Goal: Task Accomplishment & Management: Manage account settings

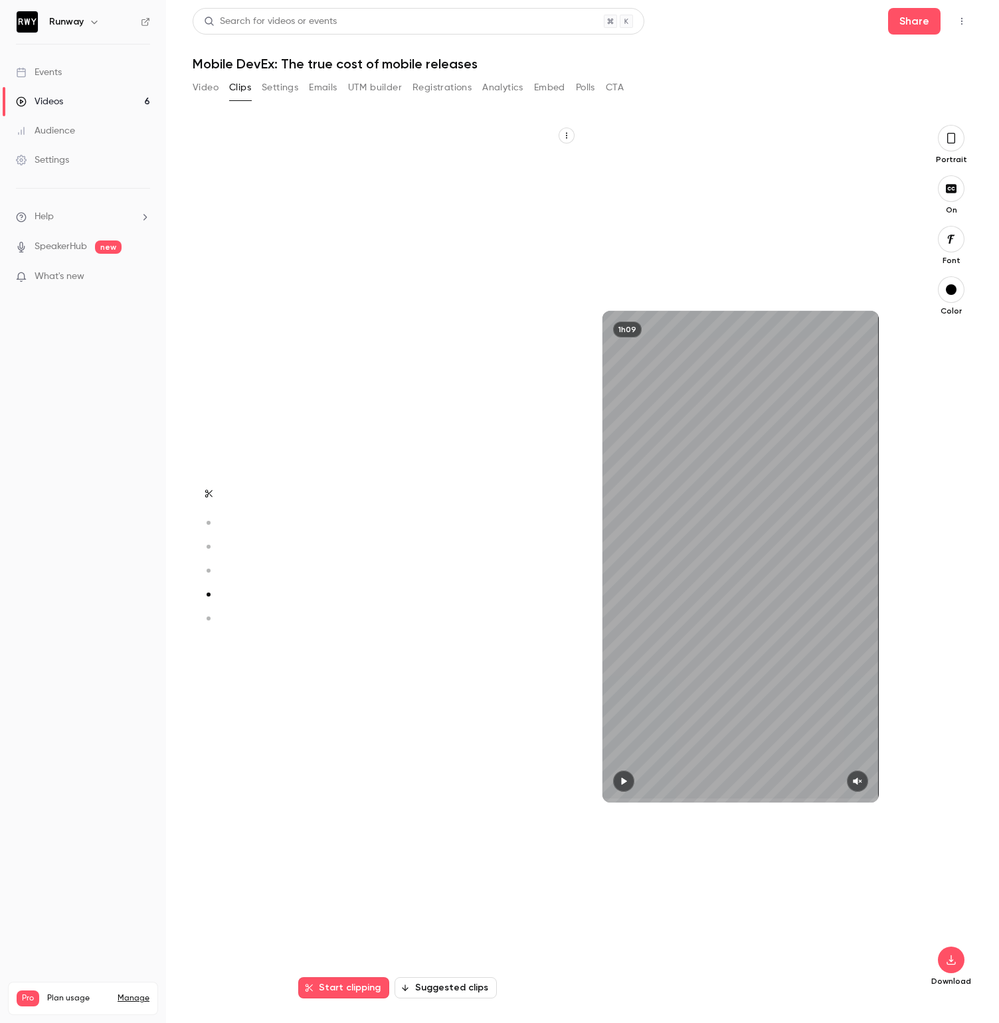
scroll to position [3497, 0]
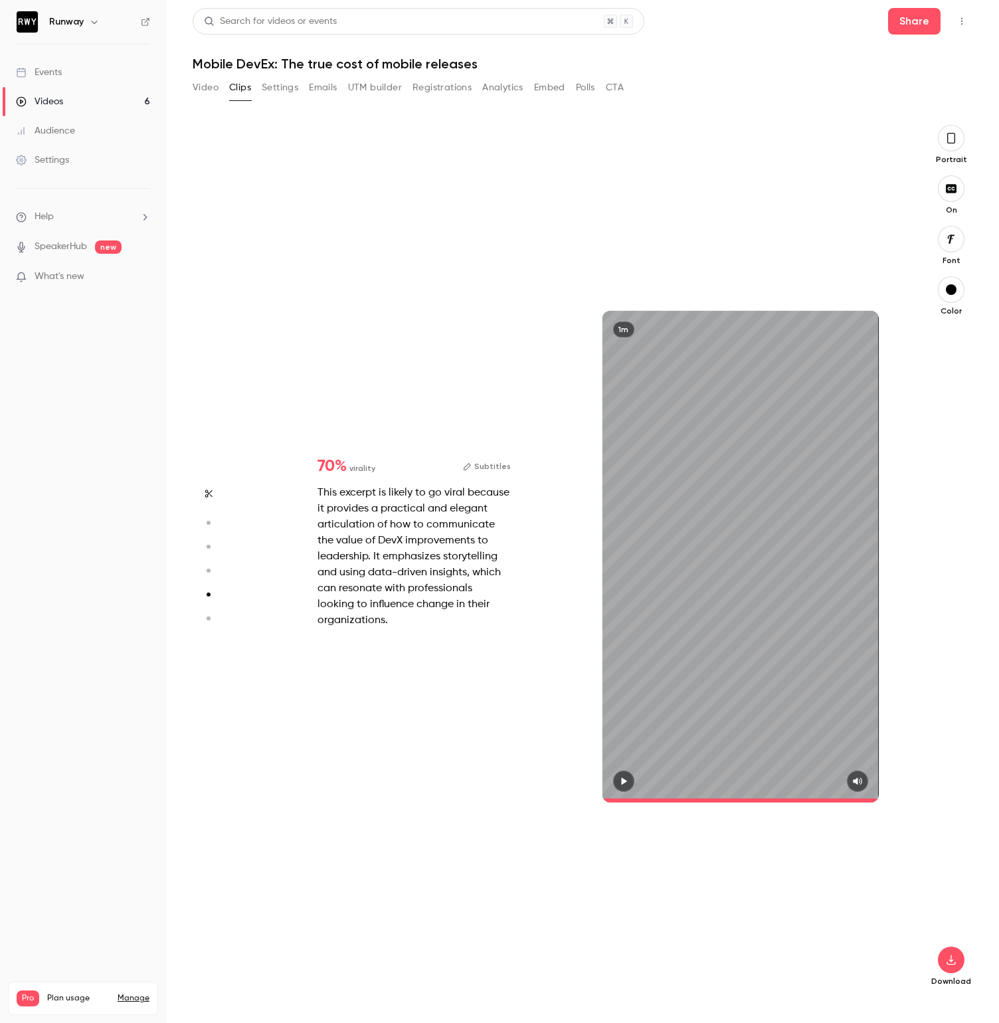
click at [64, 100] on link "Videos 6" at bounding box center [83, 101] width 166 height 29
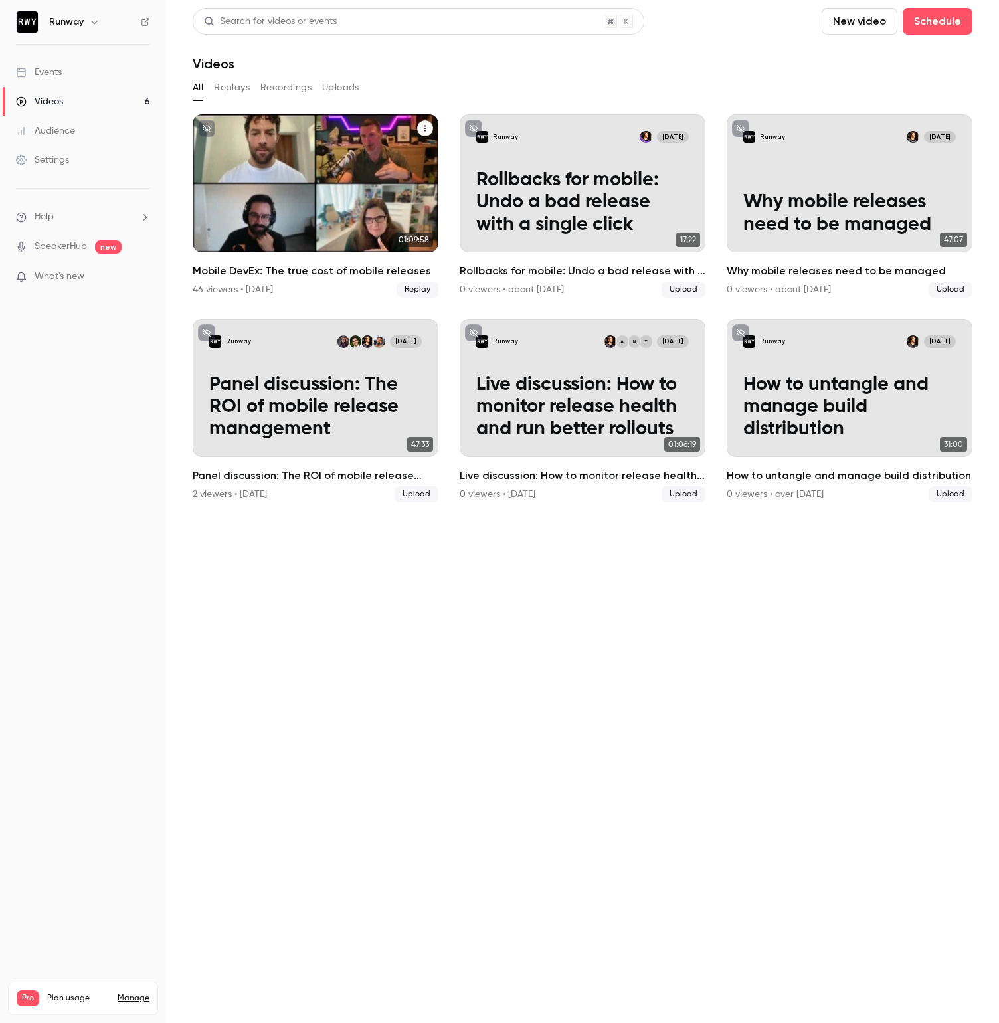
click at [276, 274] on h2 "Mobile DevEx: The true cost of mobile releases" at bounding box center [316, 271] width 246 height 16
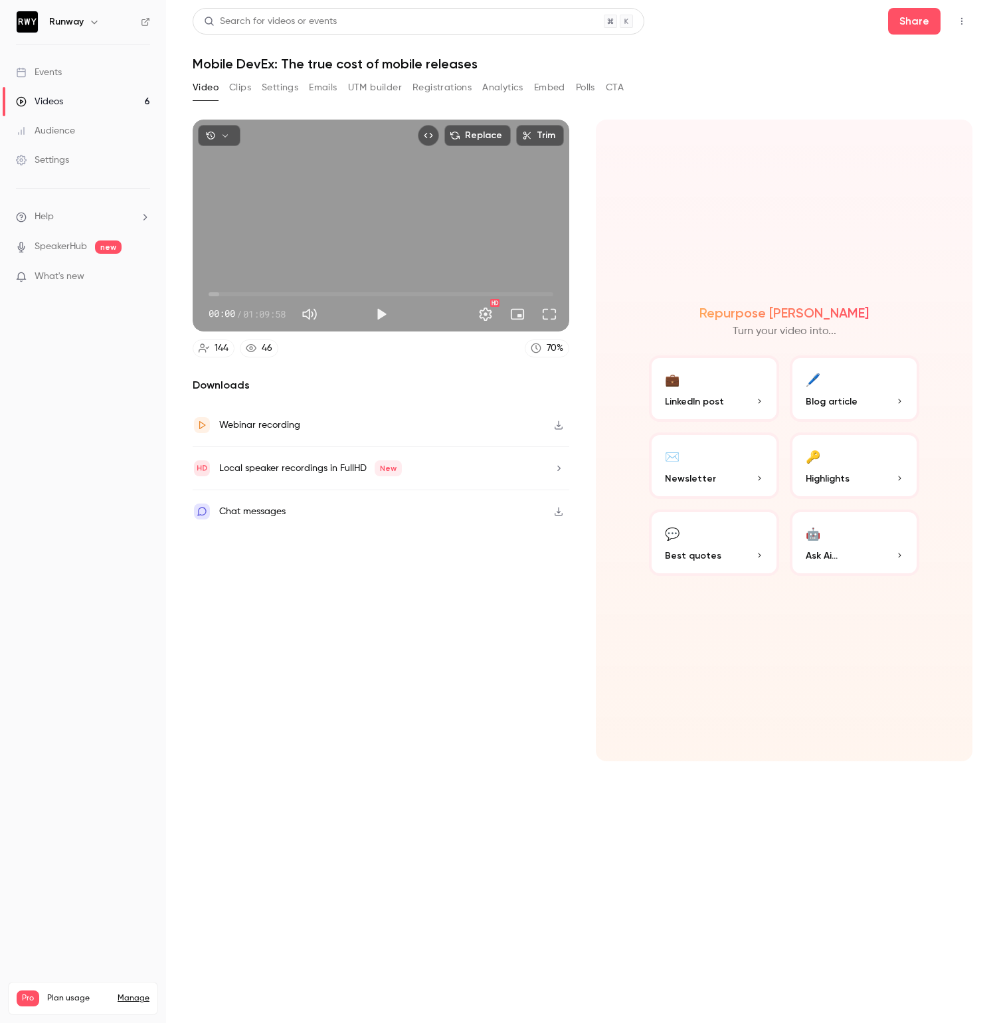
click at [246, 98] on button "Clips" at bounding box center [240, 87] width 22 height 21
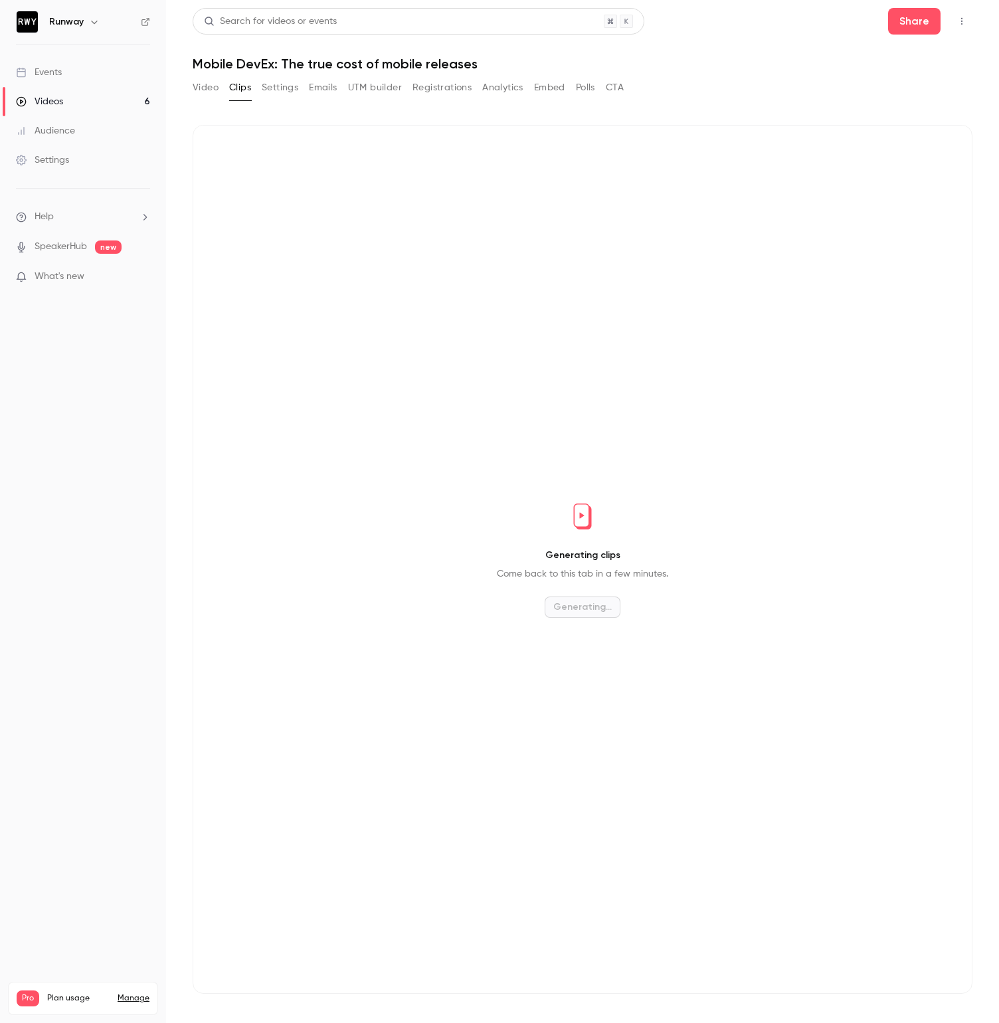
click at [275, 97] on button "Settings" at bounding box center [280, 87] width 37 height 21
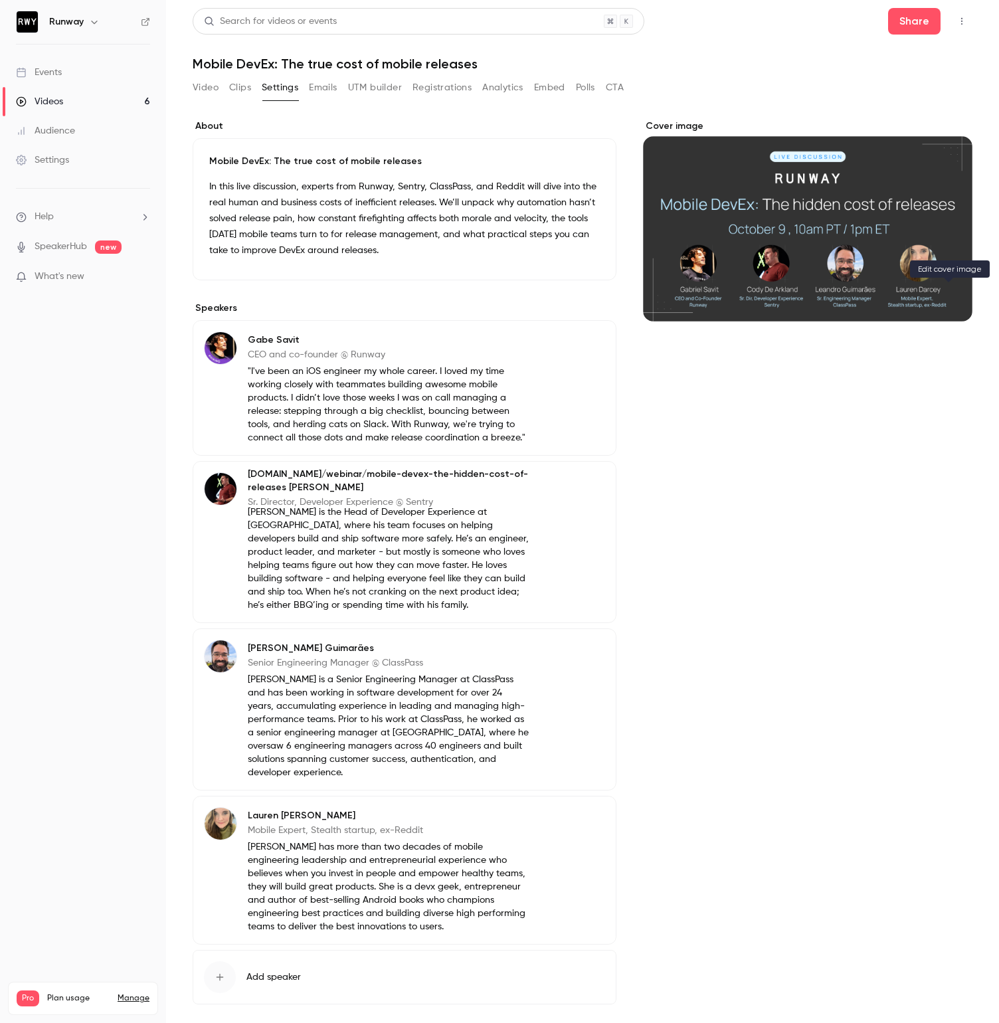
click at [948, 298] on icon "Cover image" at bounding box center [948, 297] width 15 height 11
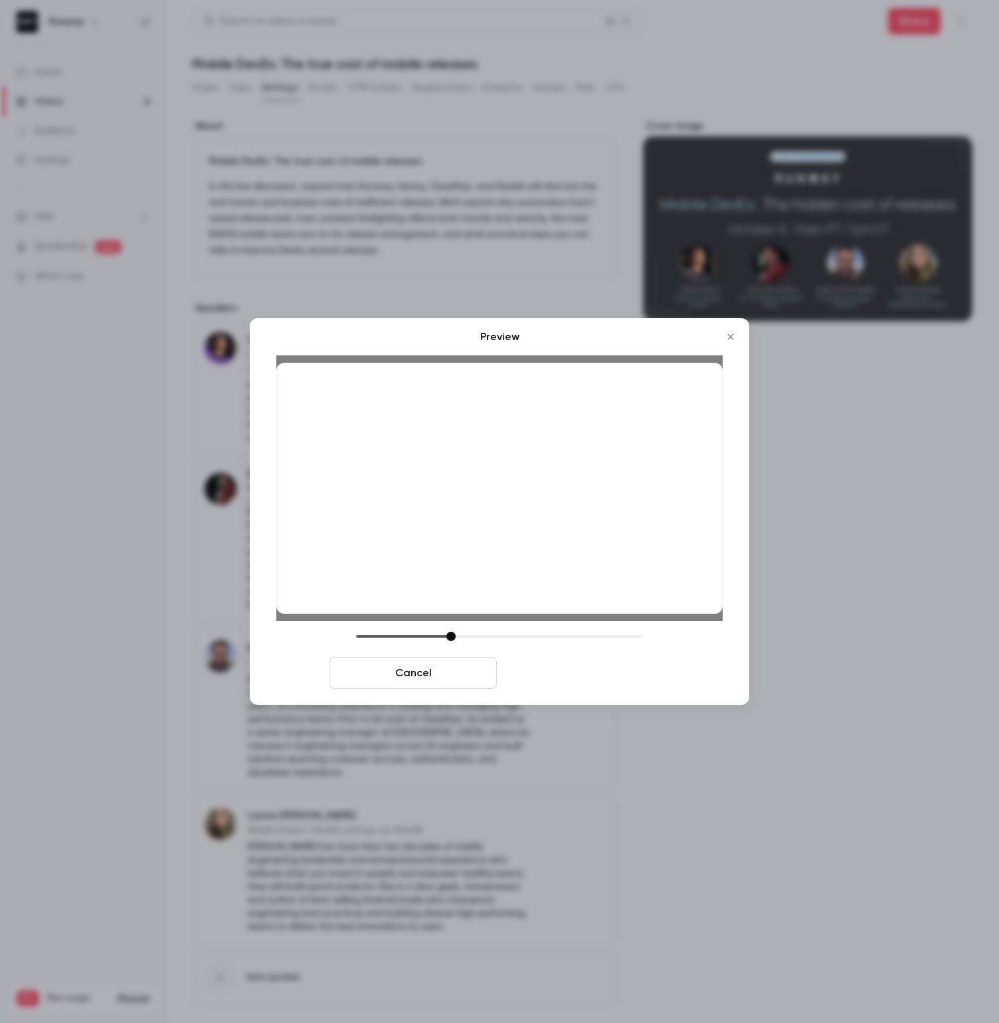
click at [574, 671] on button "Save cover" at bounding box center [585, 673] width 167 height 32
click at [616, 674] on button "Save cover" at bounding box center [585, 673] width 167 height 32
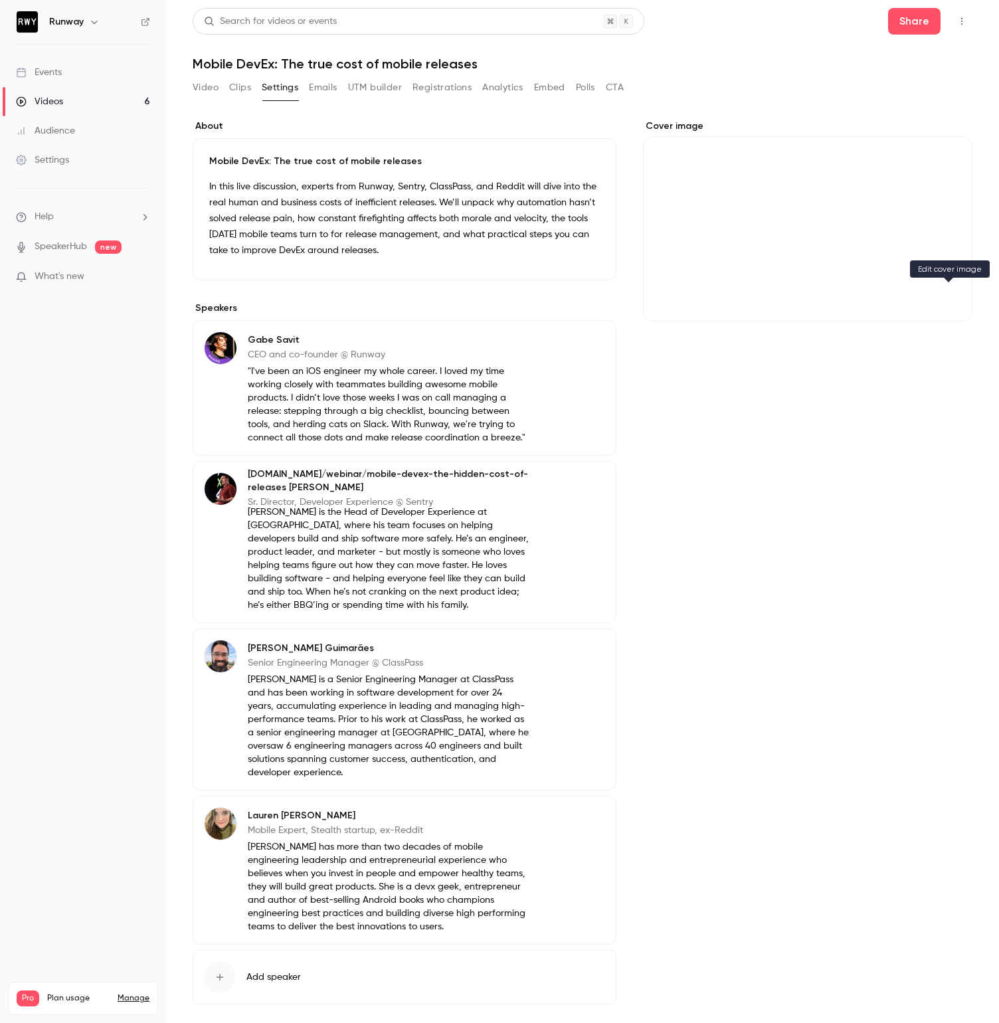
click at [939, 298] on button "Cover image" at bounding box center [948, 297] width 27 height 27
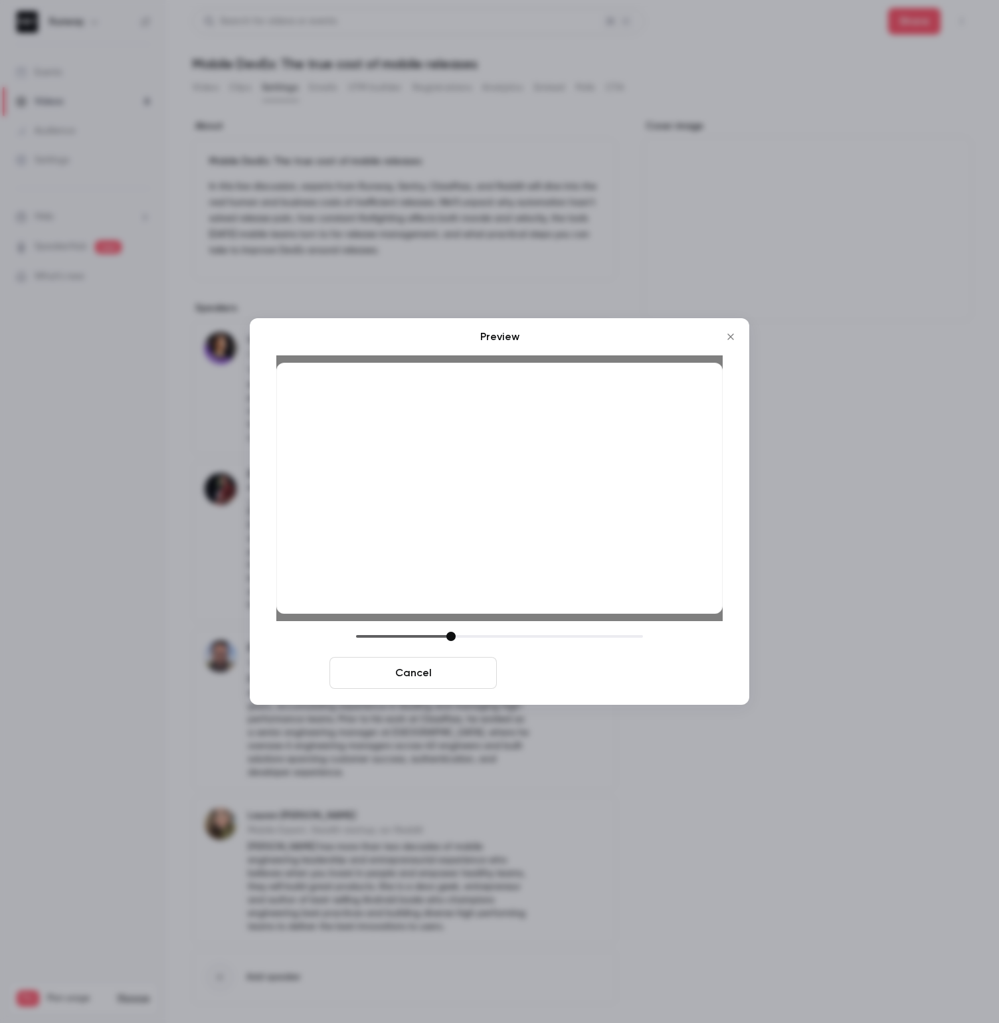
click at [569, 684] on button "Save cover" at bounding box center [585, 673] width 167 height 32
click at [569, 674] on div "[PERSON_NAME] Senior Engineering Manager @ ClassPass [PERSON_NAME] is a Senior …" at bounding box center [405, 709] width 424 height 162
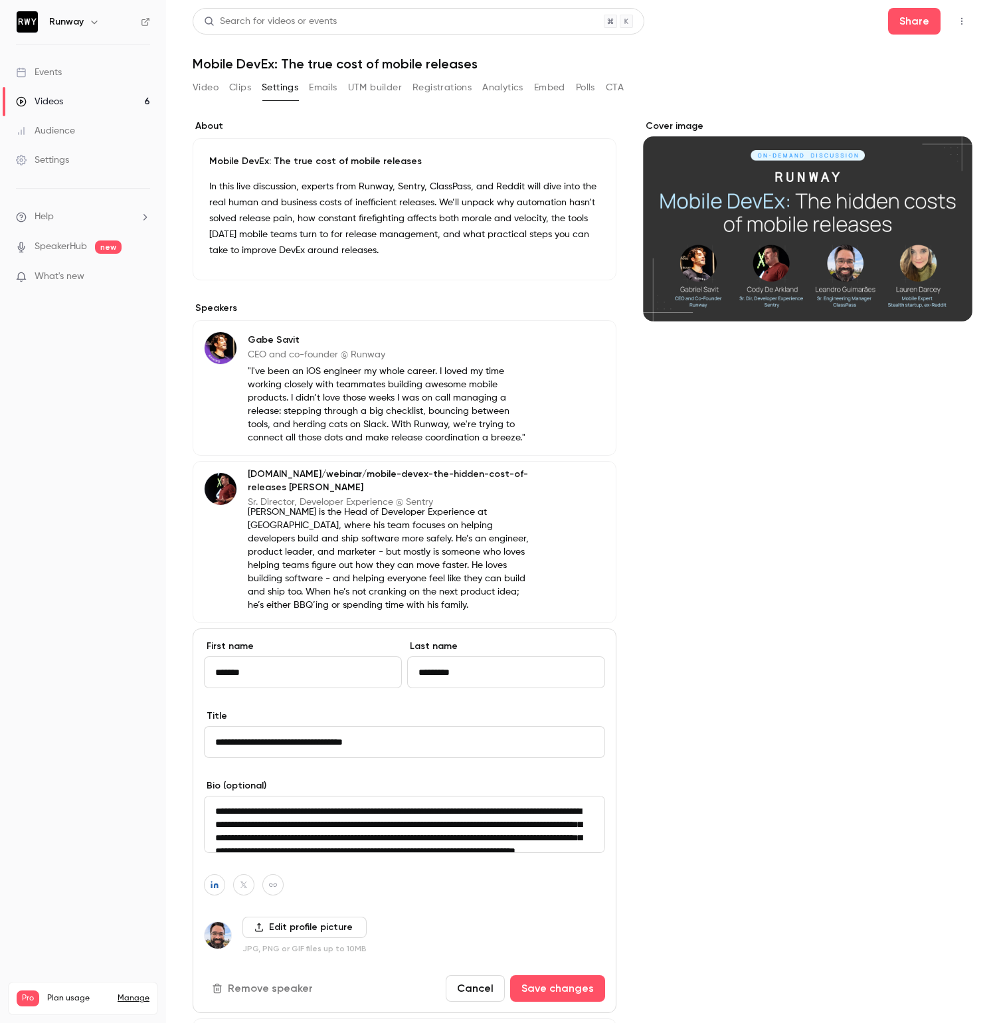
click at [781, 826] on div "Cover image" at bounding box center [807, 695] width 329 height 1150
